Goal: Information Seeking & Learning: Learn about a topic

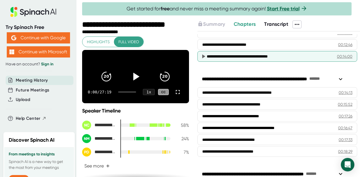
scroll to position [71, 0]
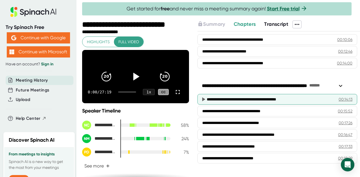
click at [203, 98] on icon at bounding box center [203, 99] width 3 height 4
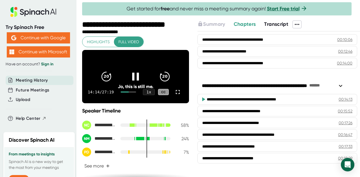
click at [203, 98] on icon at bounding box center [203, 99] width 3 height 4
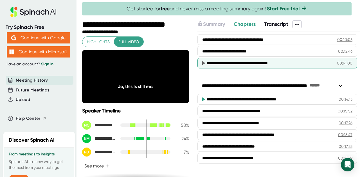
click at [200, 62] on icon at bounding box center [203, 63] width 7 height 7
